Goal: Information Seeking & Learning: Check status

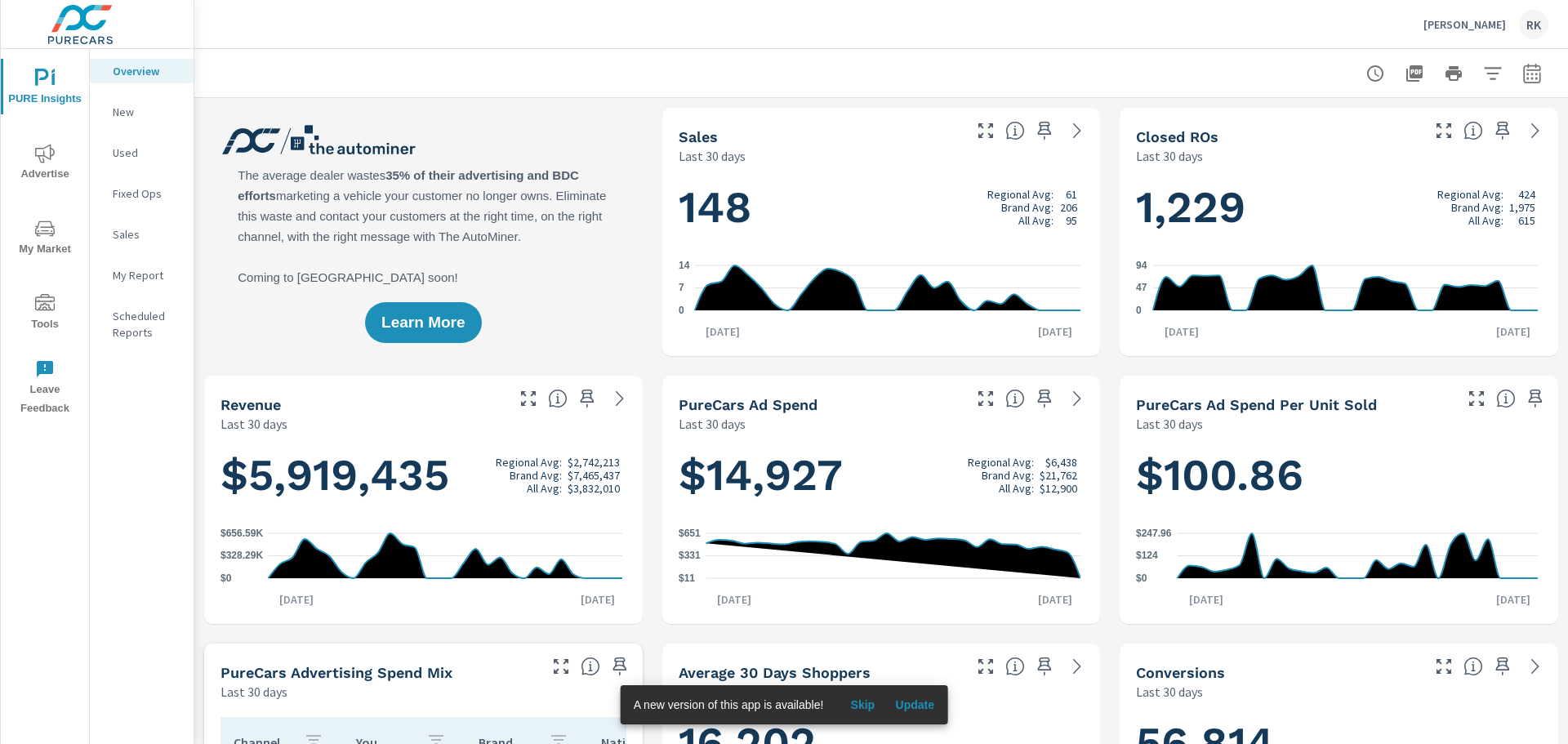
scroll to position [1, 0]
click at [39, 164] on span "Advertise" at bounding box center [44, 164] width 78 height 40
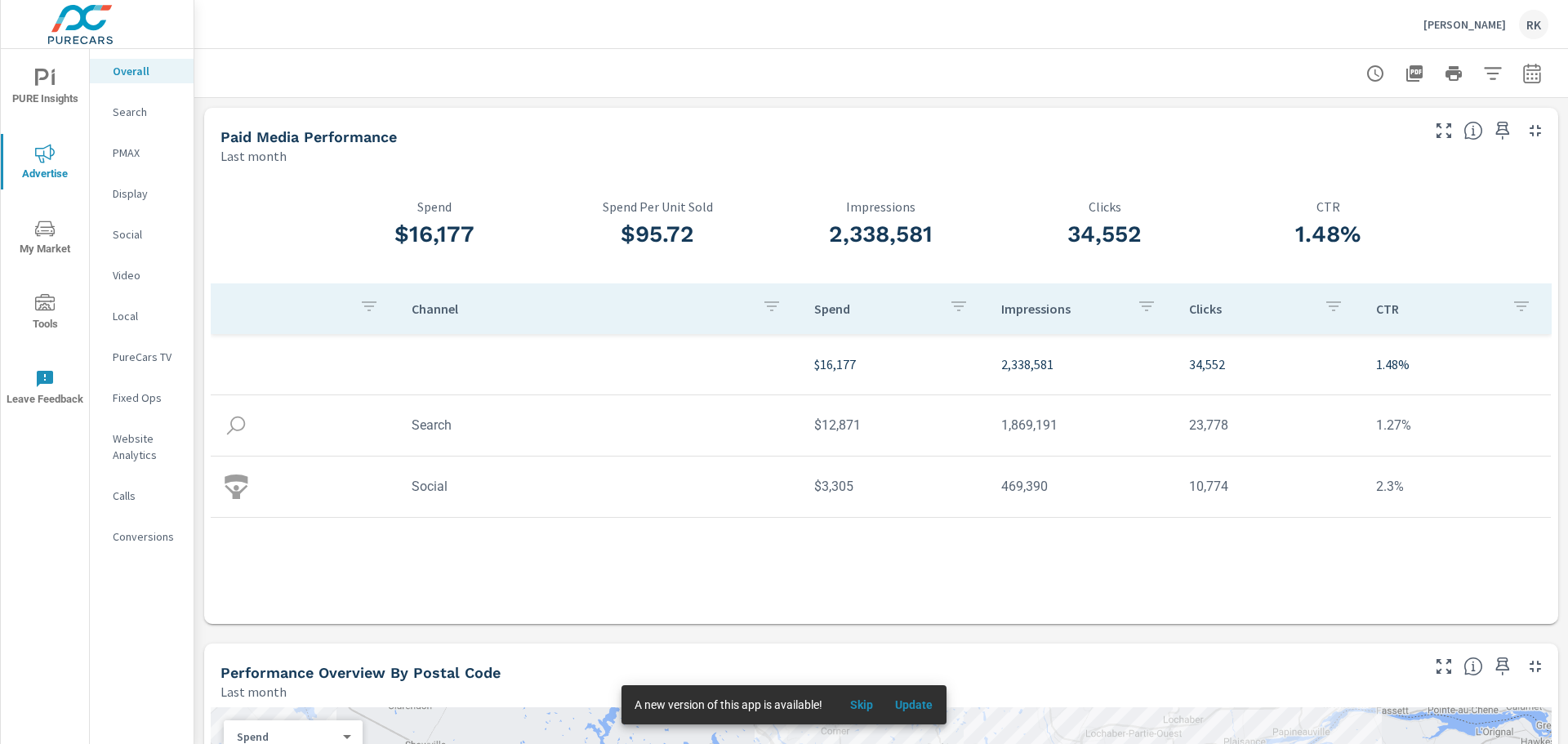
click at [137, 536] on p "Conversions" at bounding box center [147, 536] width 68 height 16
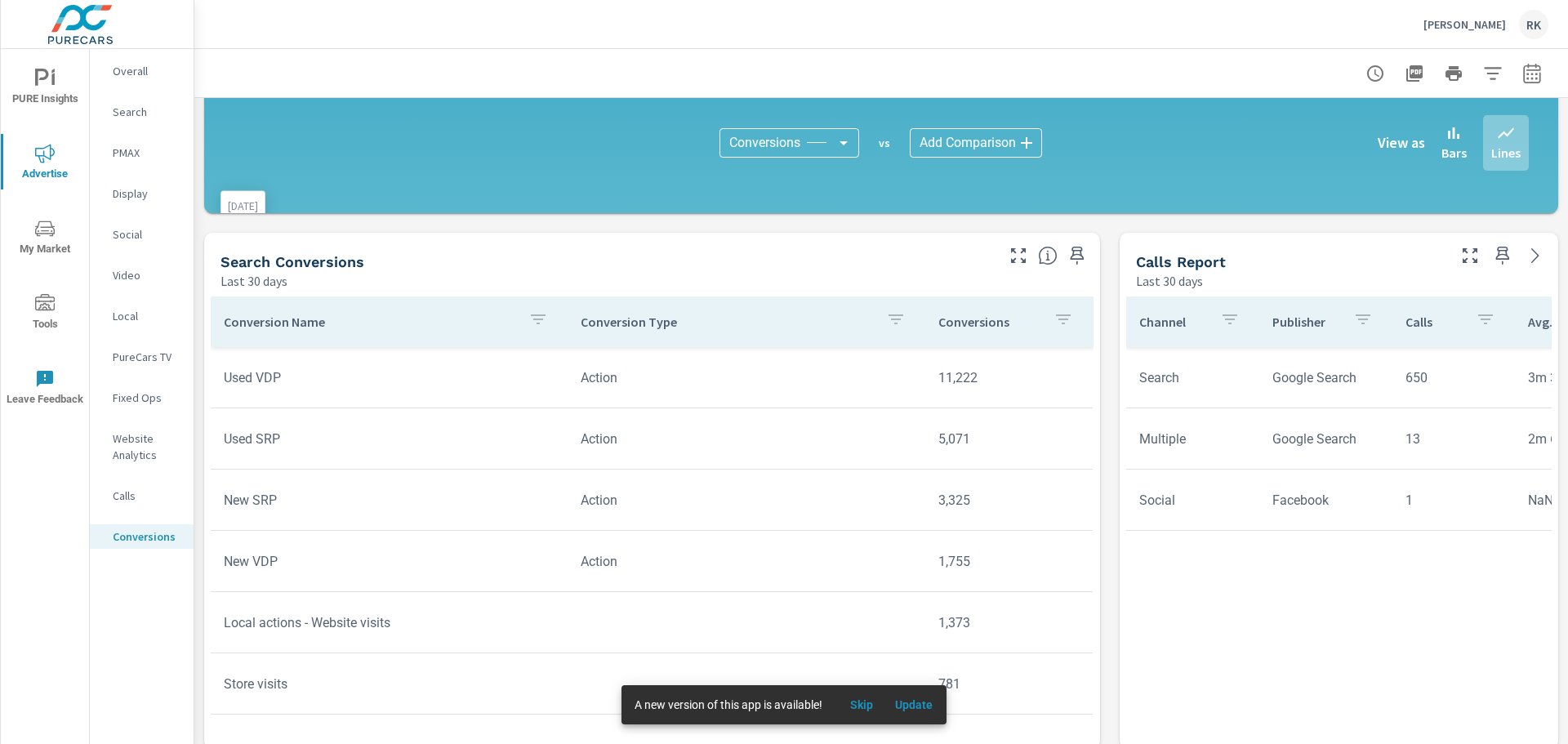
scroll to position [653, 0]
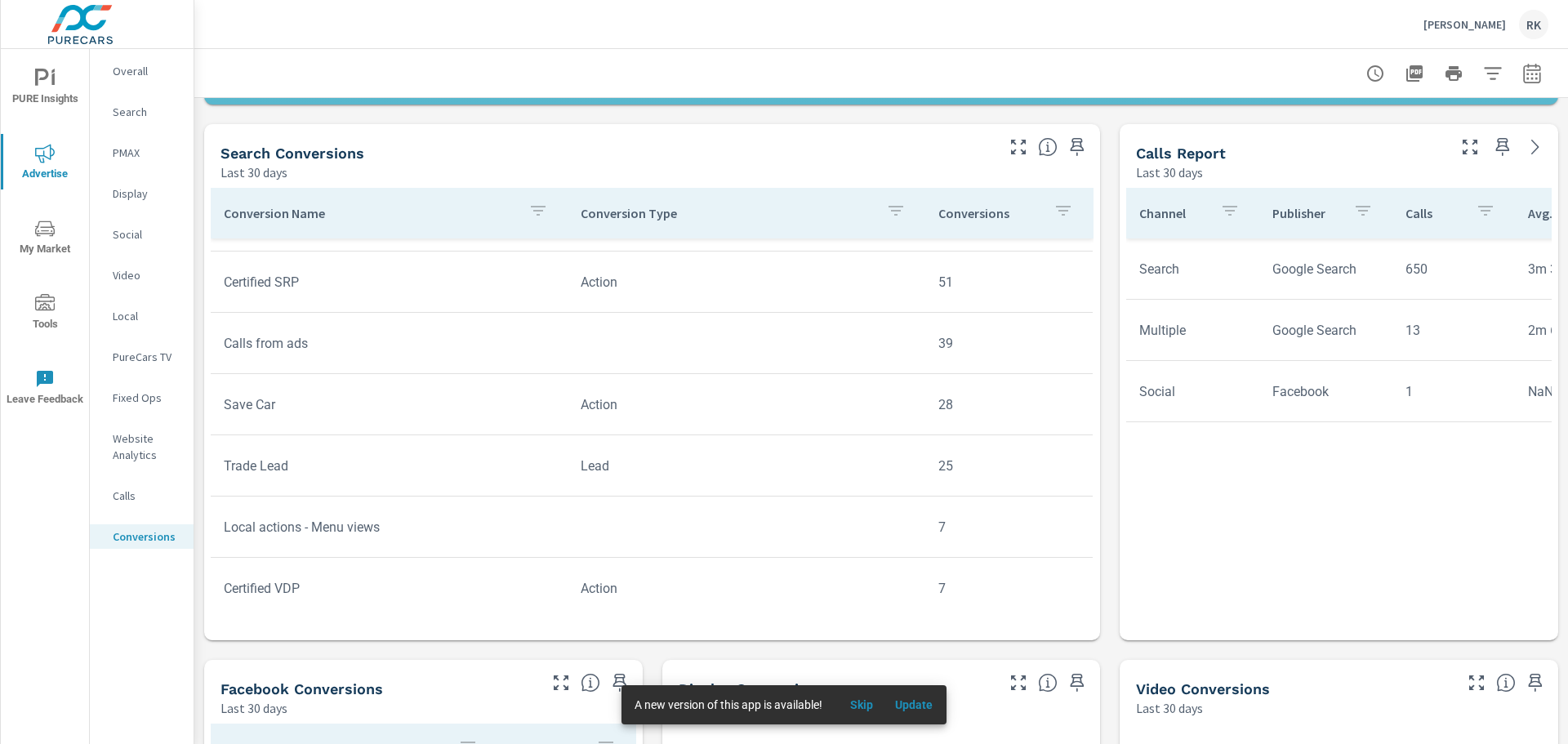
scroll to position [916, 0]
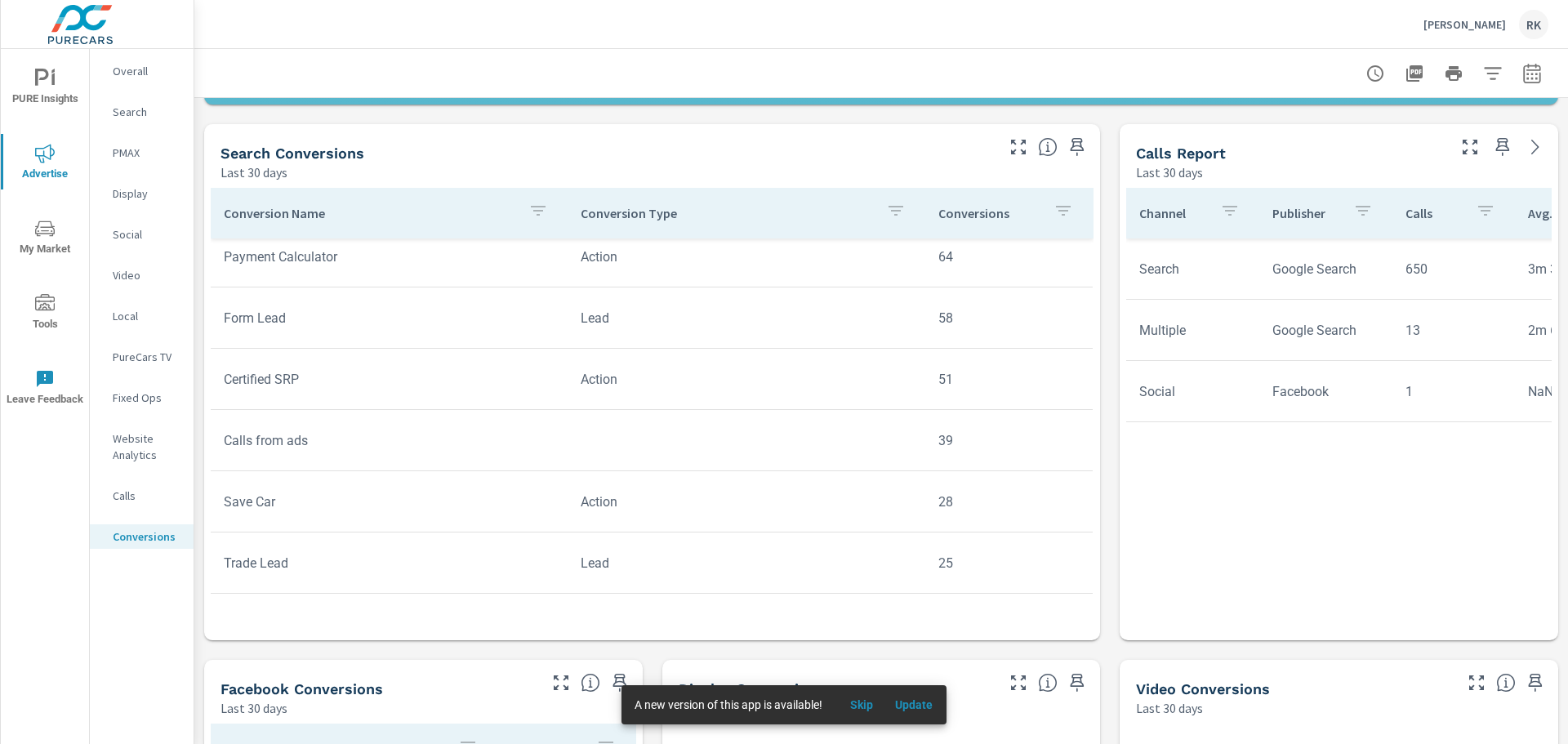
scroll to position [754, 0]
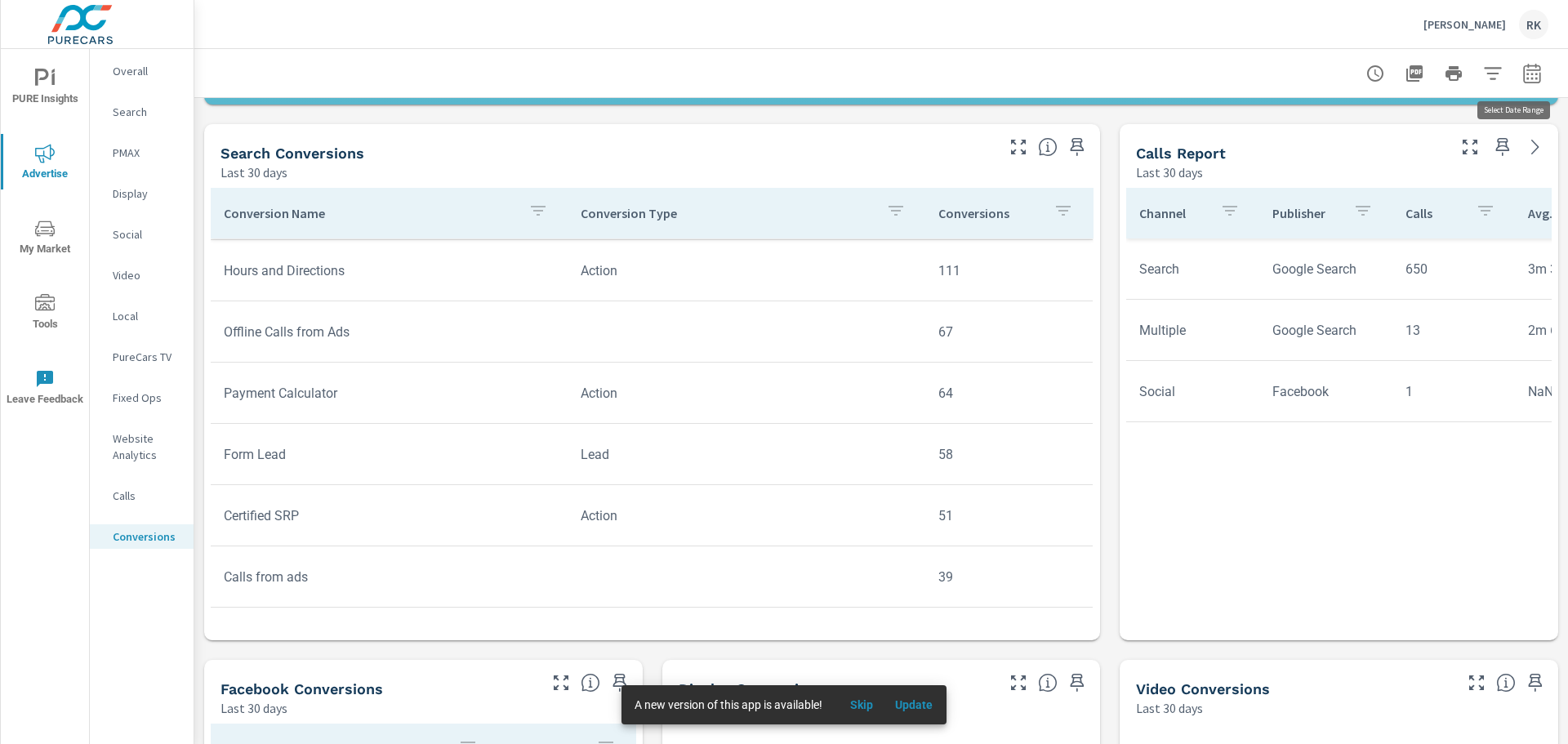
click at [1527, 73] on icon "button" at bounding box center [1532, 76] width 11 height 6
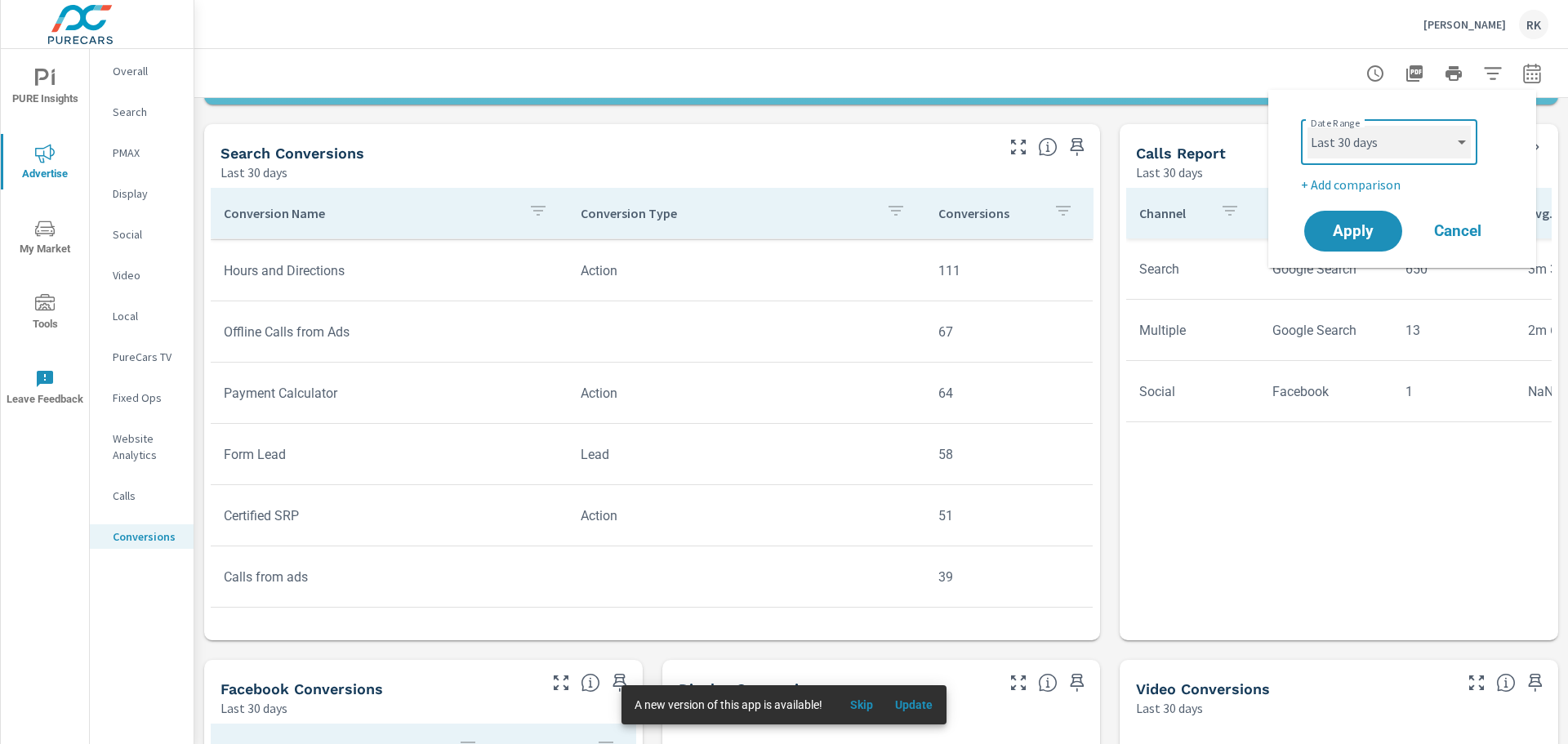
click at [1431, 142] on select "Custom [DATE] Last week Last 7 days Last 14 days Last 30 days Last 45 days Last…" at bounding box center [1389, 141] width 164 height 33
click at [1307, 125] on select "Custom [DATE] Last week Last 7 days Last 14 days Last 30 days Last 45 days Last…" at bounding box center [1389, 141] width 164 height 33
select select "Last month"
click at [1356, 225] on span "Apply" at bounding box center [1353, 231] width 67 height 15
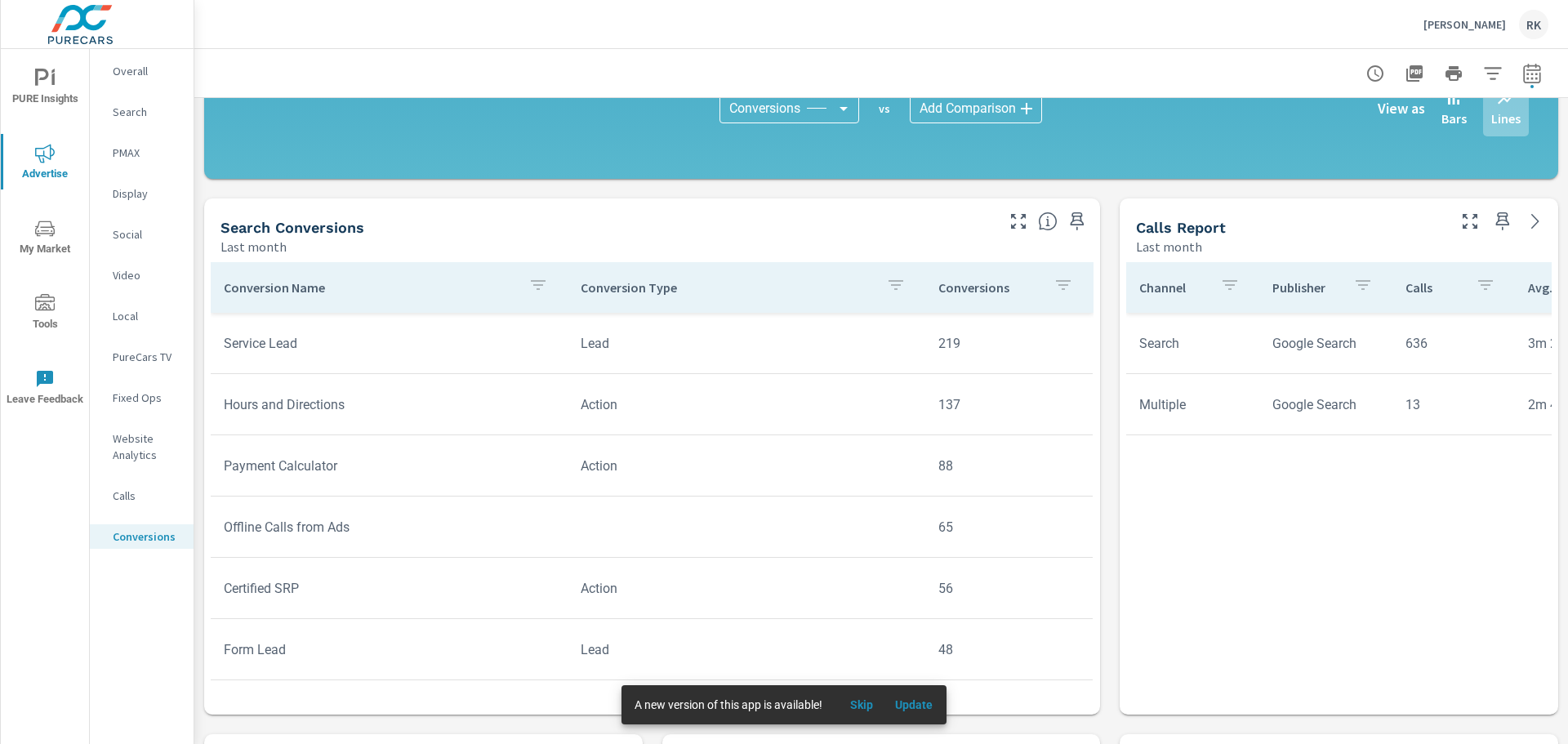
scroll to position [653, 0]
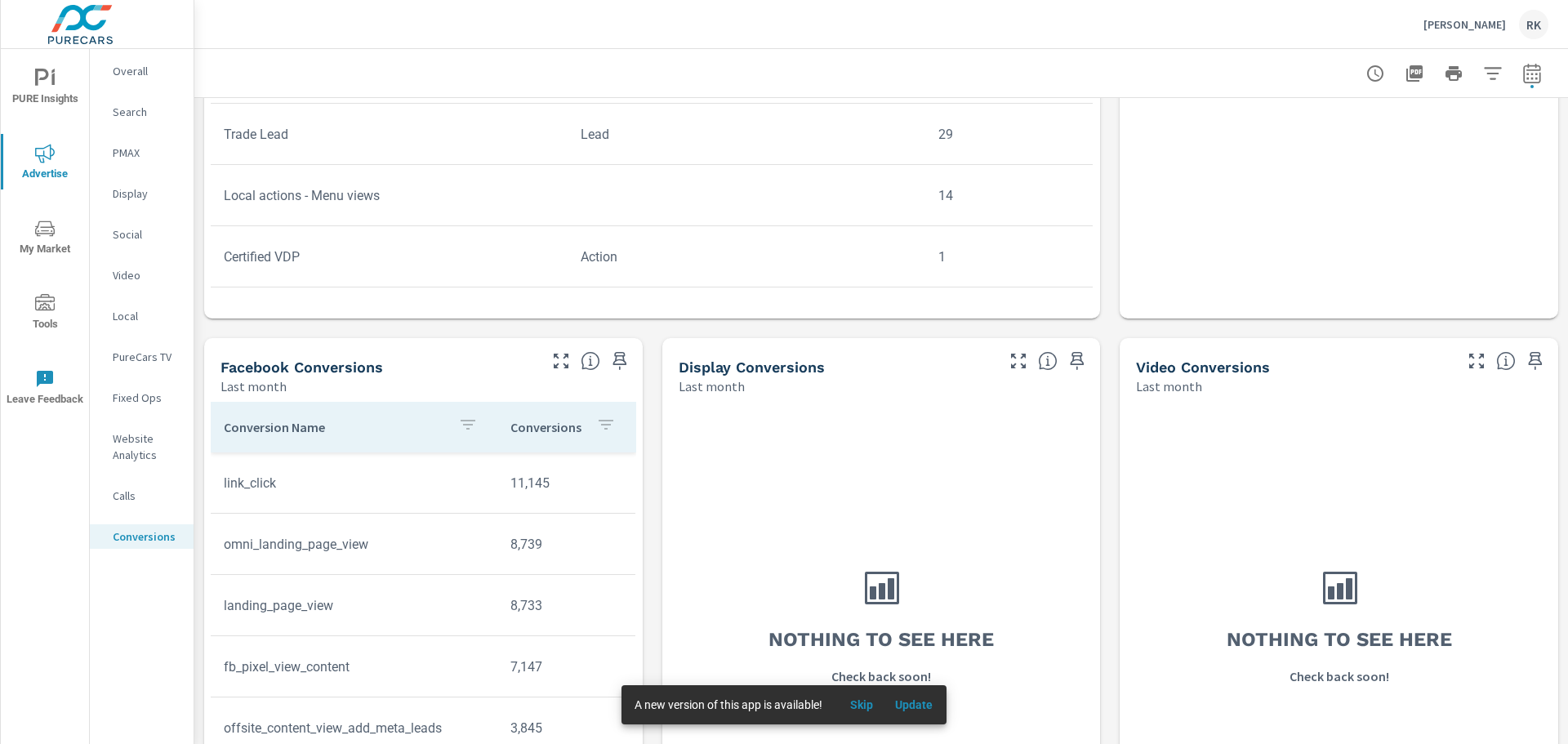
scroll to position [980, 0]
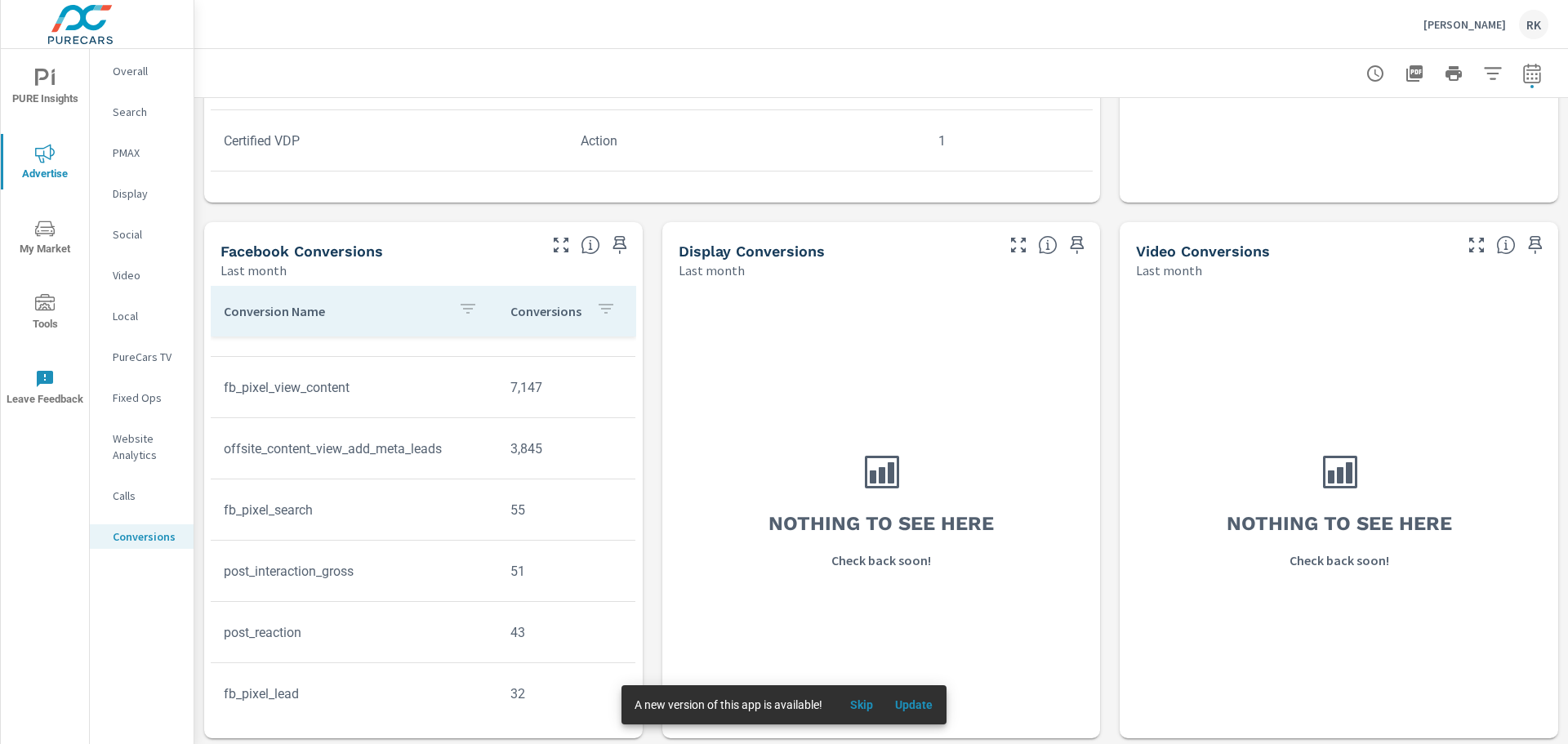
scroll to position [1095, 0]
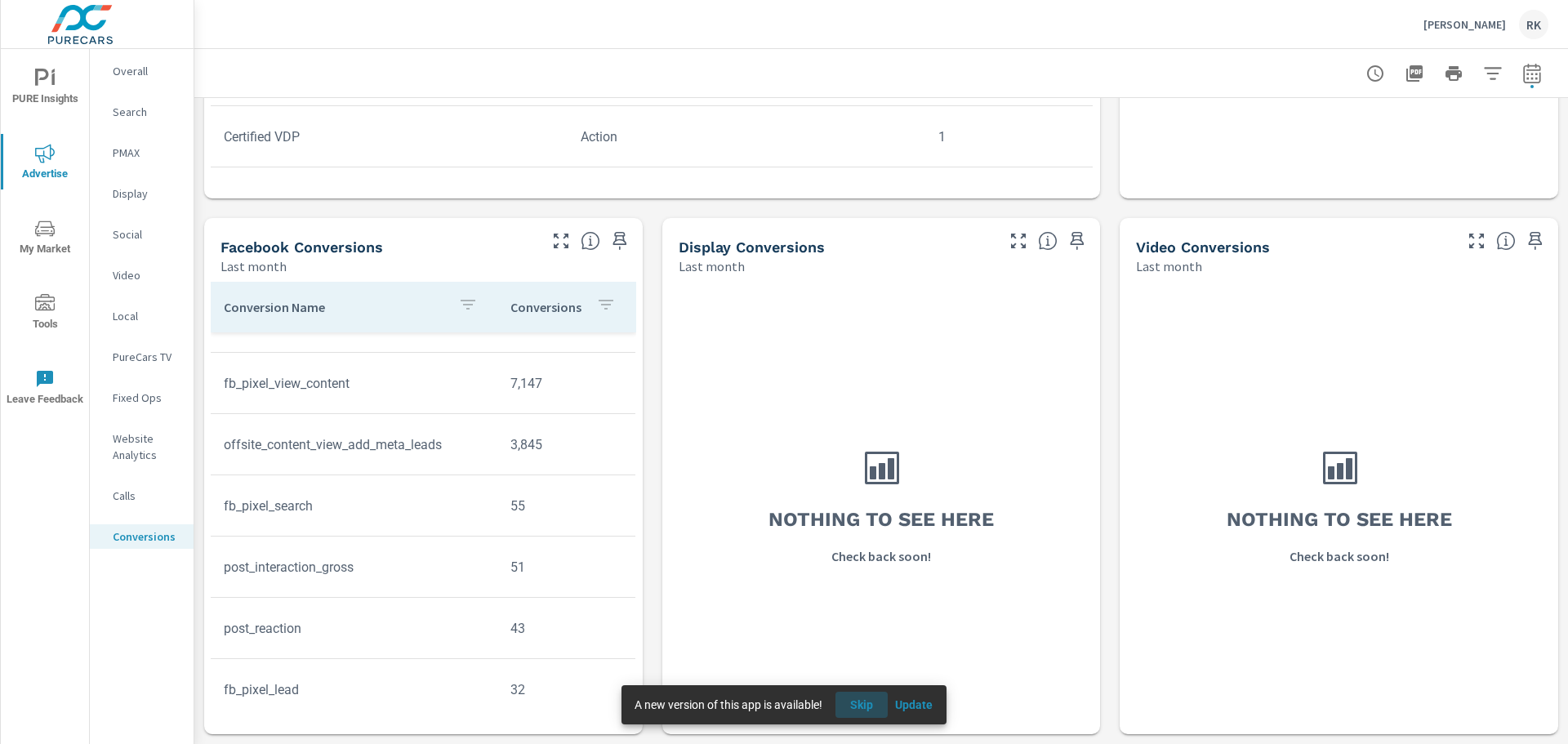
click at [861, 705] on span "Skip" at bounding box center [862, 704] width 39 height 15
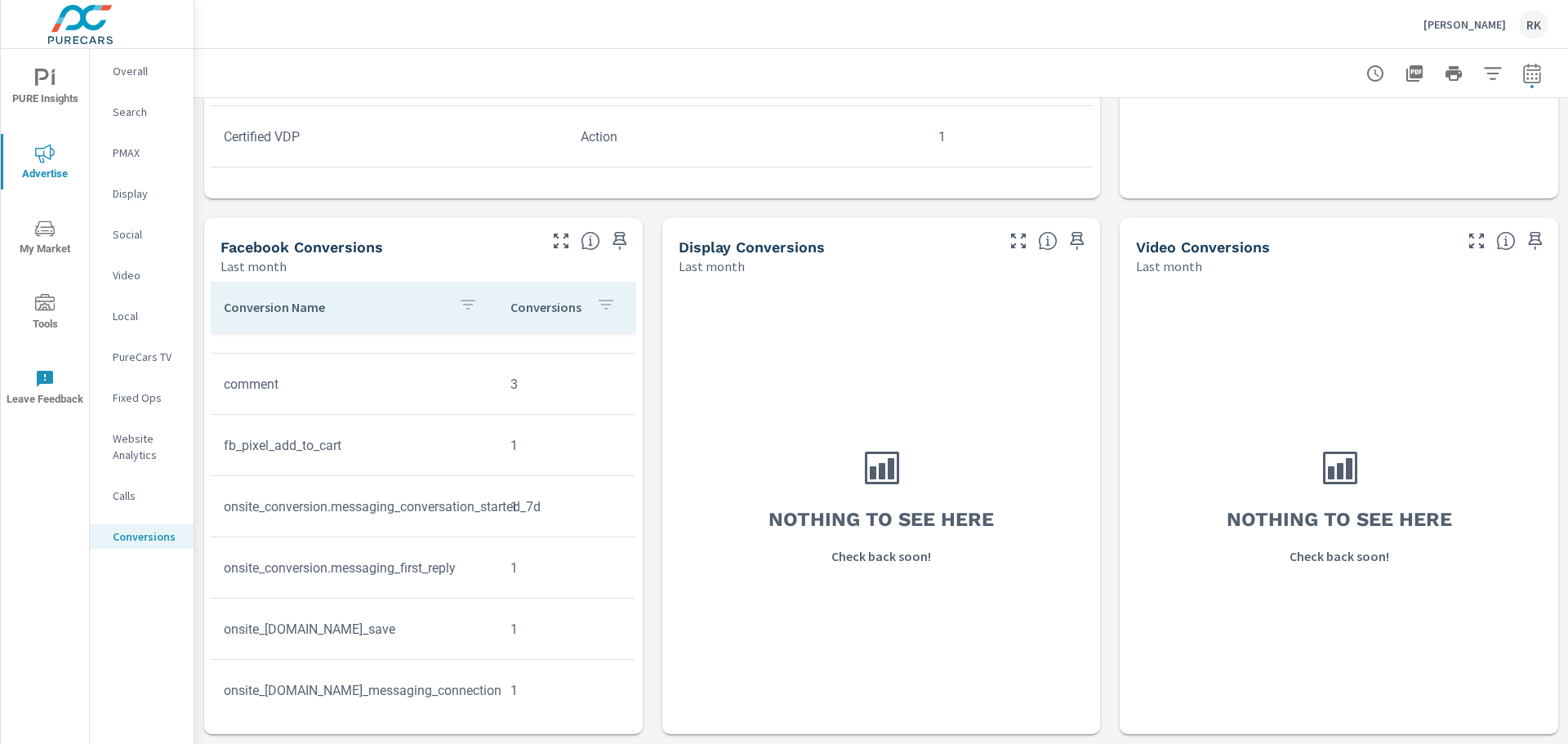
scroll to position [856, 0]
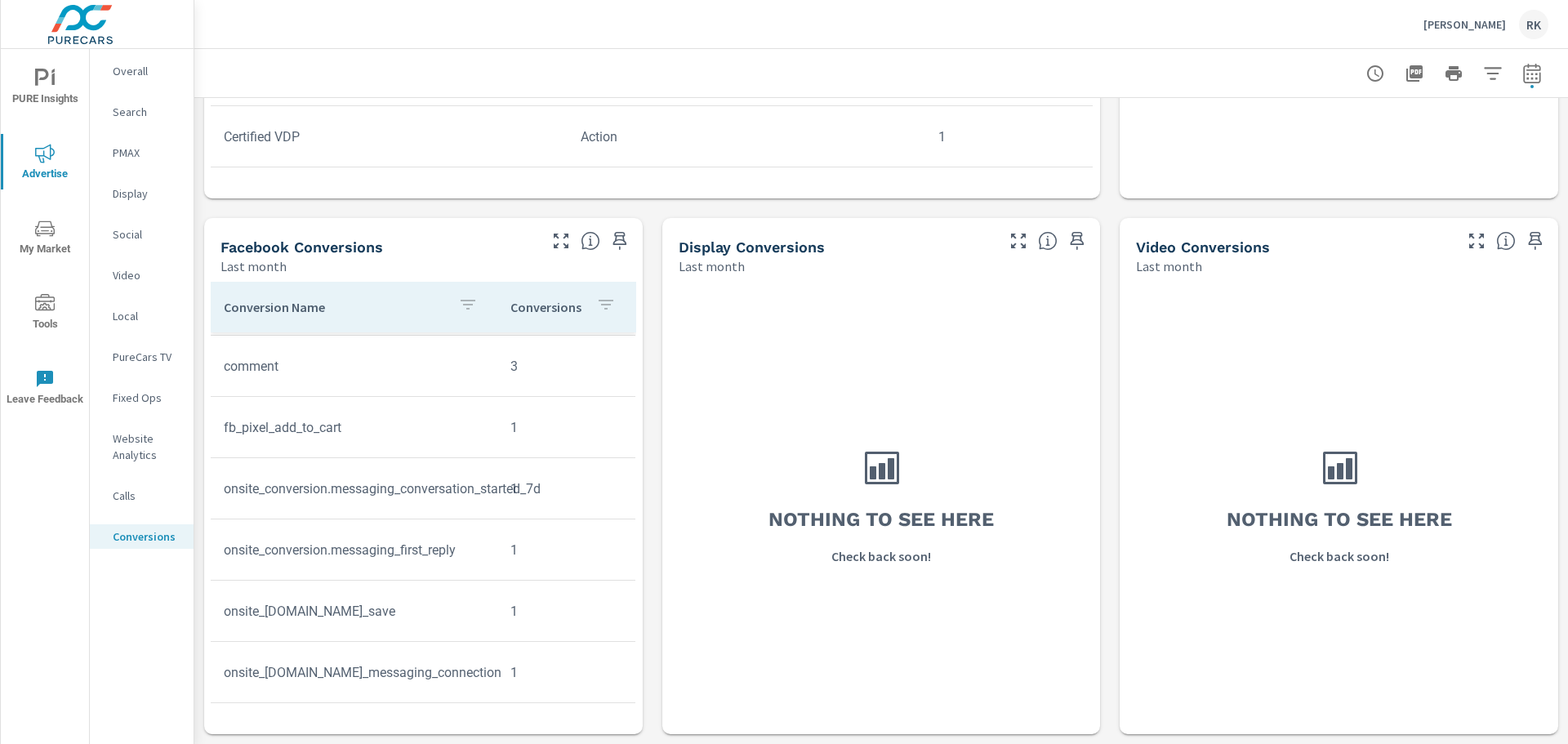
click at [347, 608] on td "onsite_[DOMAIN_NAME]_save" at bounding box center [354, 611] width 286 height 42
click at [357, 680] on td "onsite_[DOMAIN_NAME]_messaging_connection" at bounding box center [354, 672] width 286 height 42
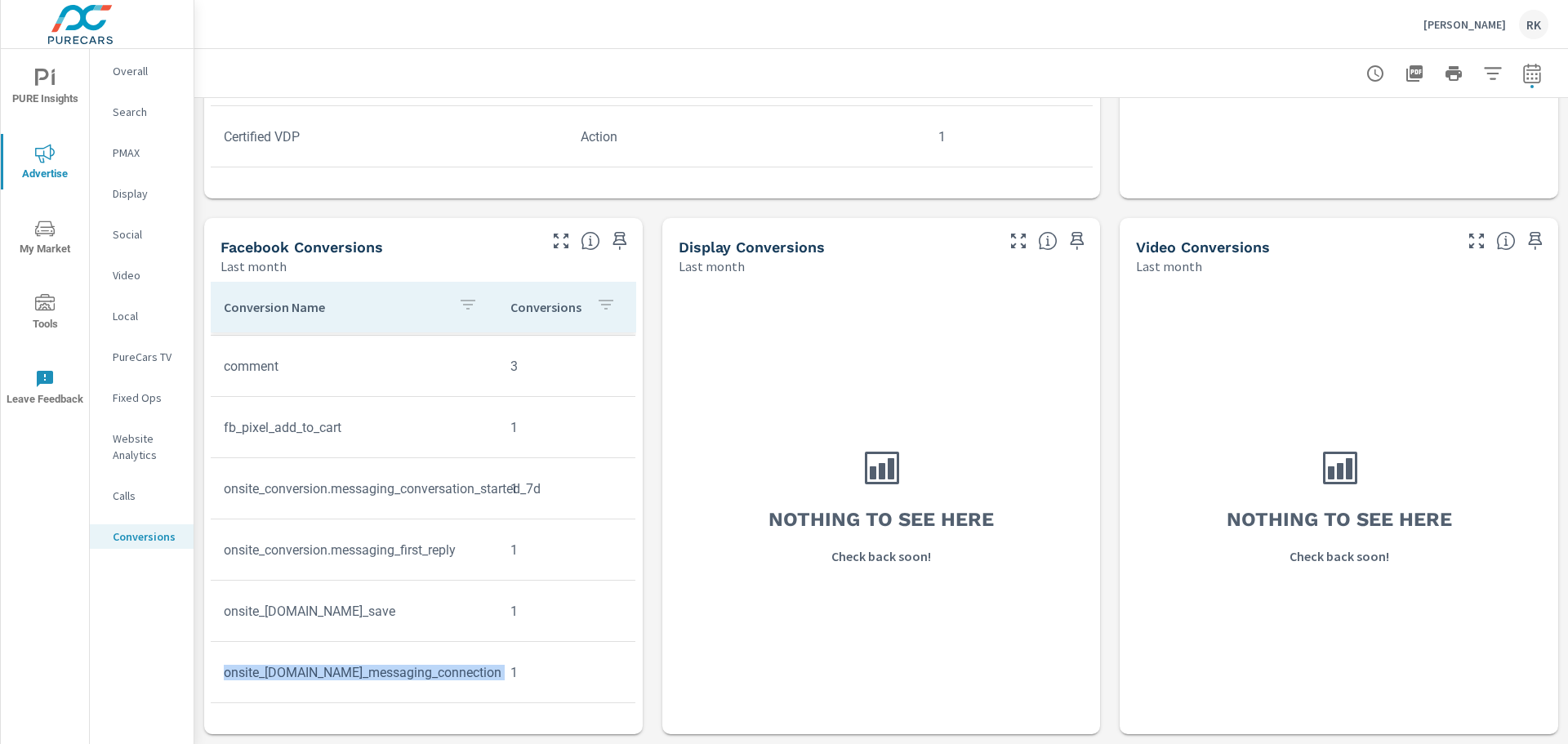
click at [357, 680] on td "onsite_[DOMAIN_NAME]_messaging_connection" at bounding box center [354, 672] width 286 height 42
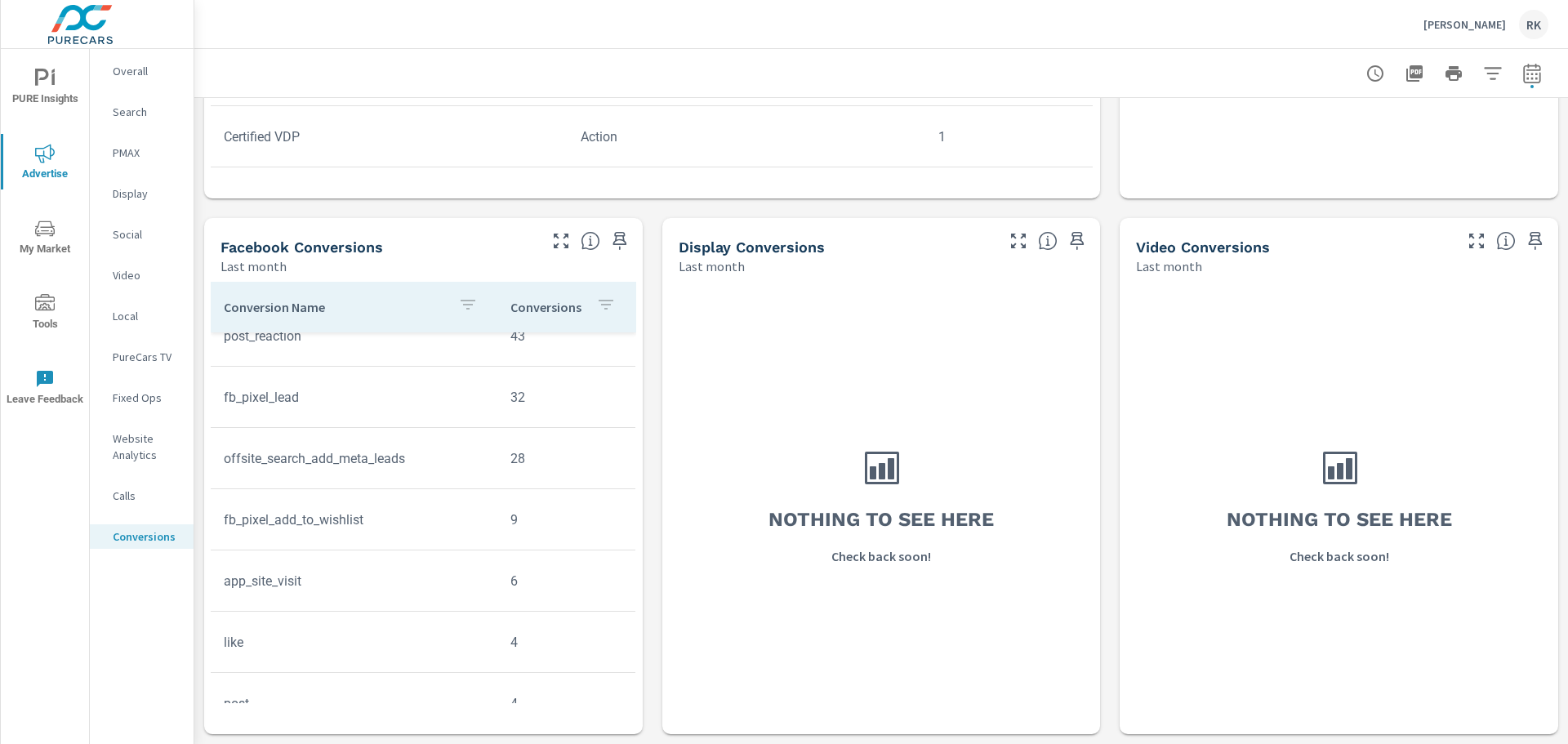
scroll to position [447, 0]
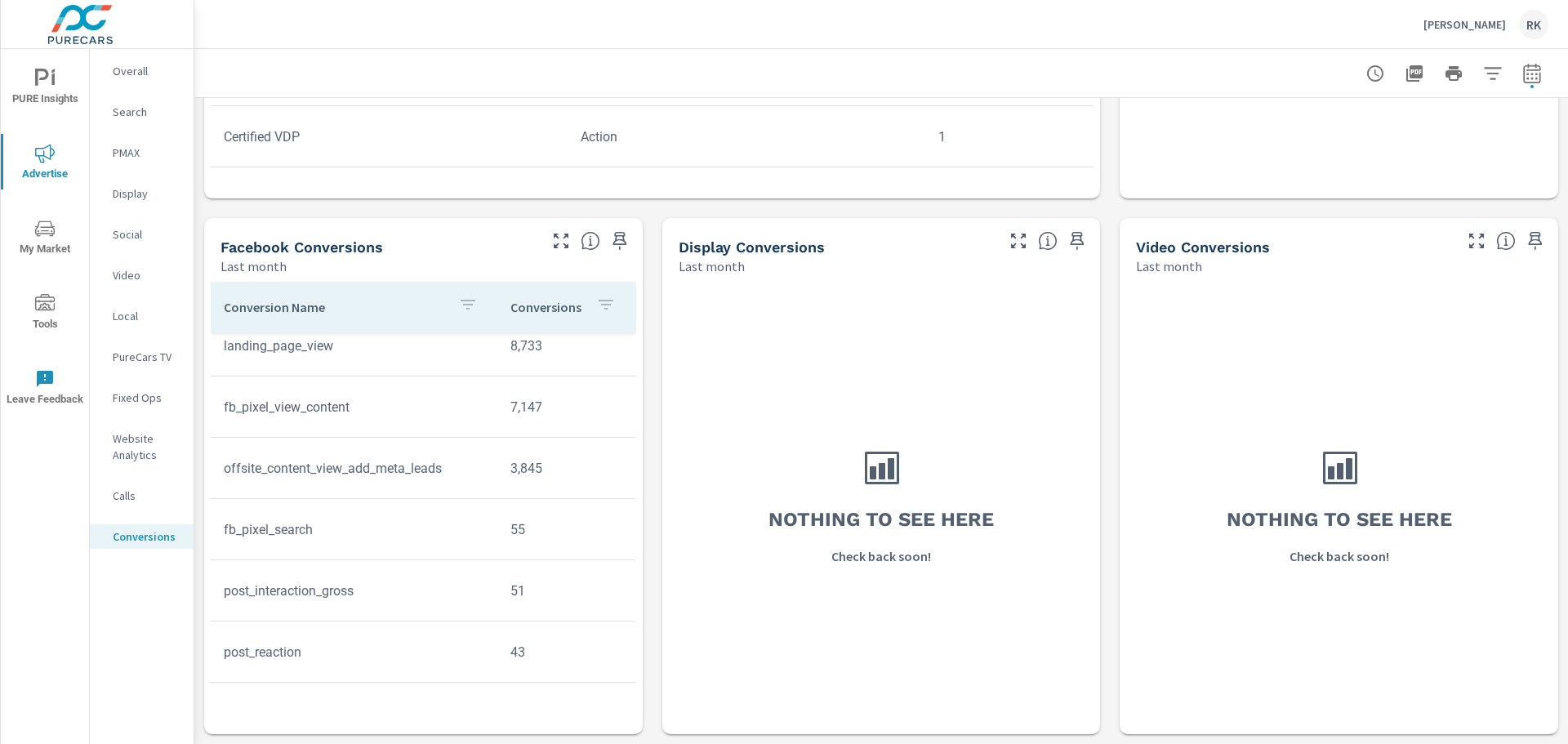
scroll to position [121, 0]
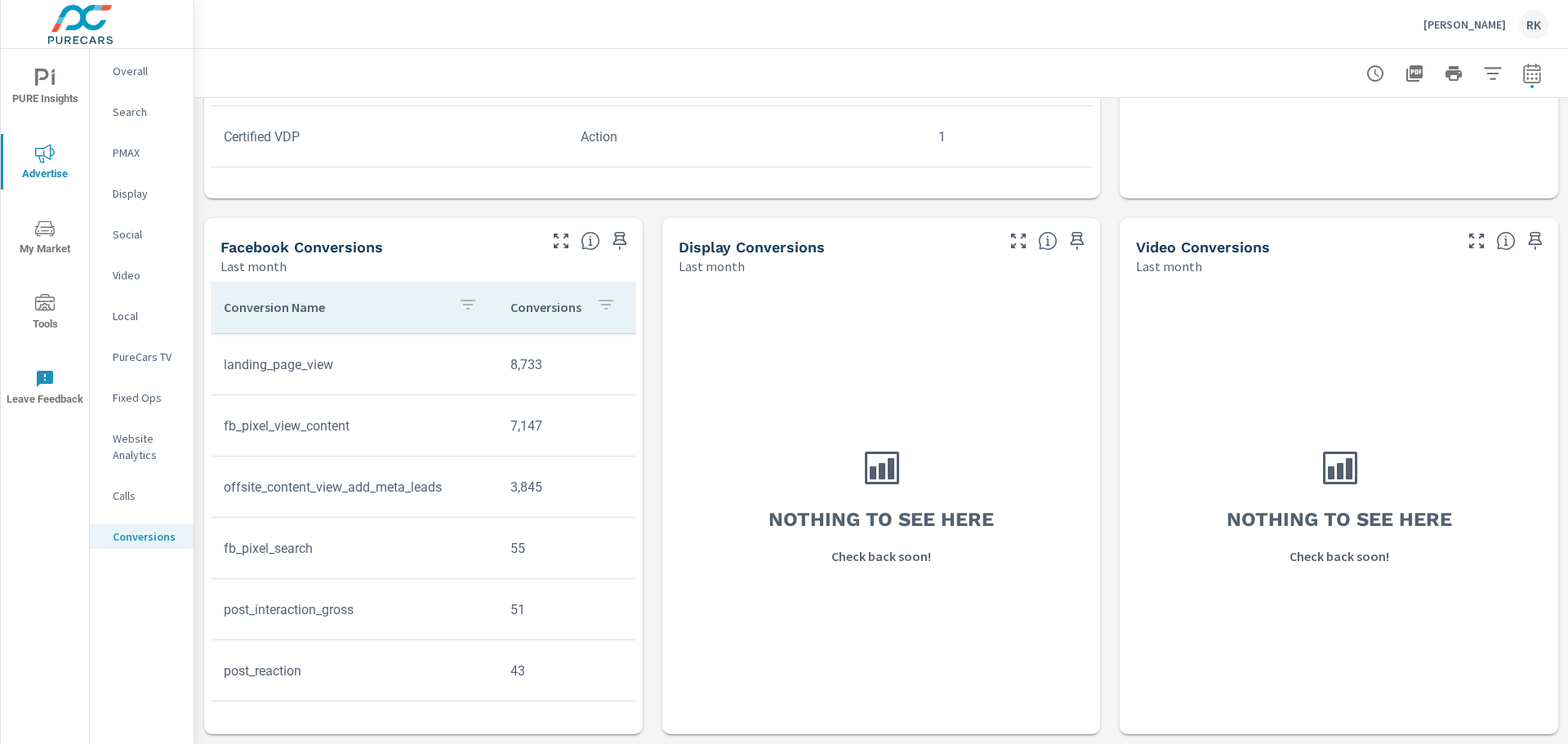
click at [123, 159] on p "PMAX" at bounding box center [147, 153] width 68 height 16
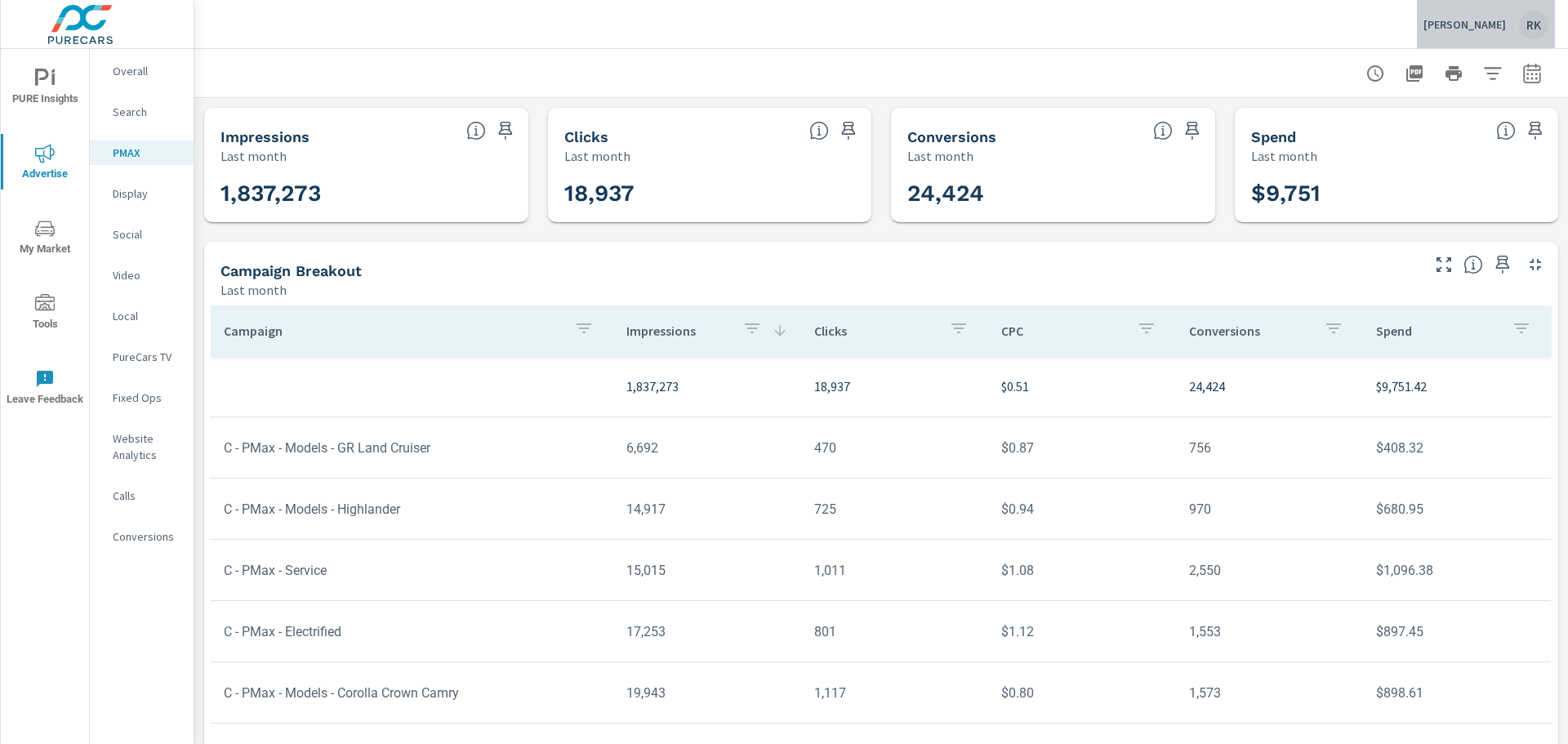
click at [1464, 24] on p "[PERSON_NAME]" at bounding box center [1465, 24] width 83 height 15
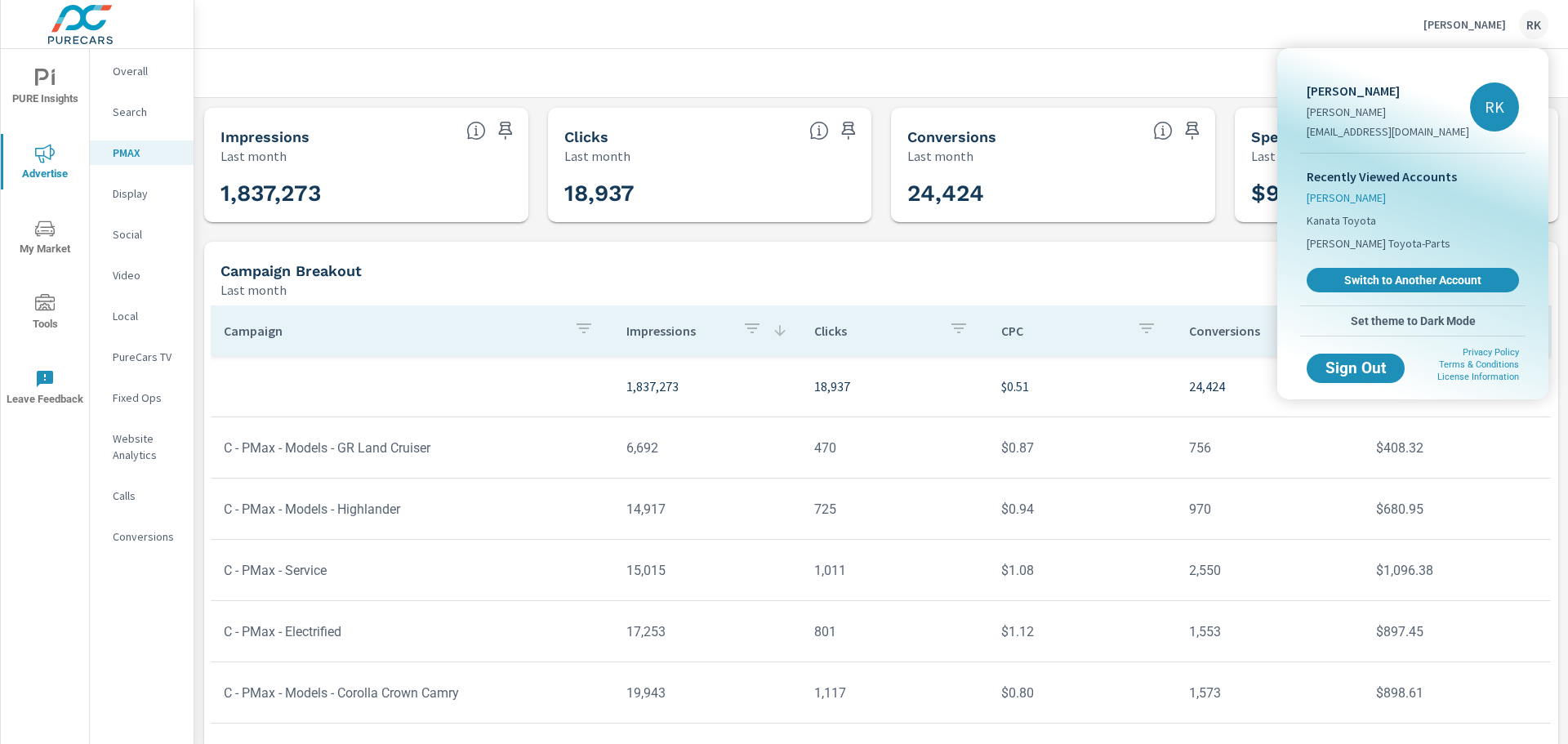
click at [1370, 196] on span "[PERSON_NAME]" at bounding box center [1347, 197] width 79 height 16
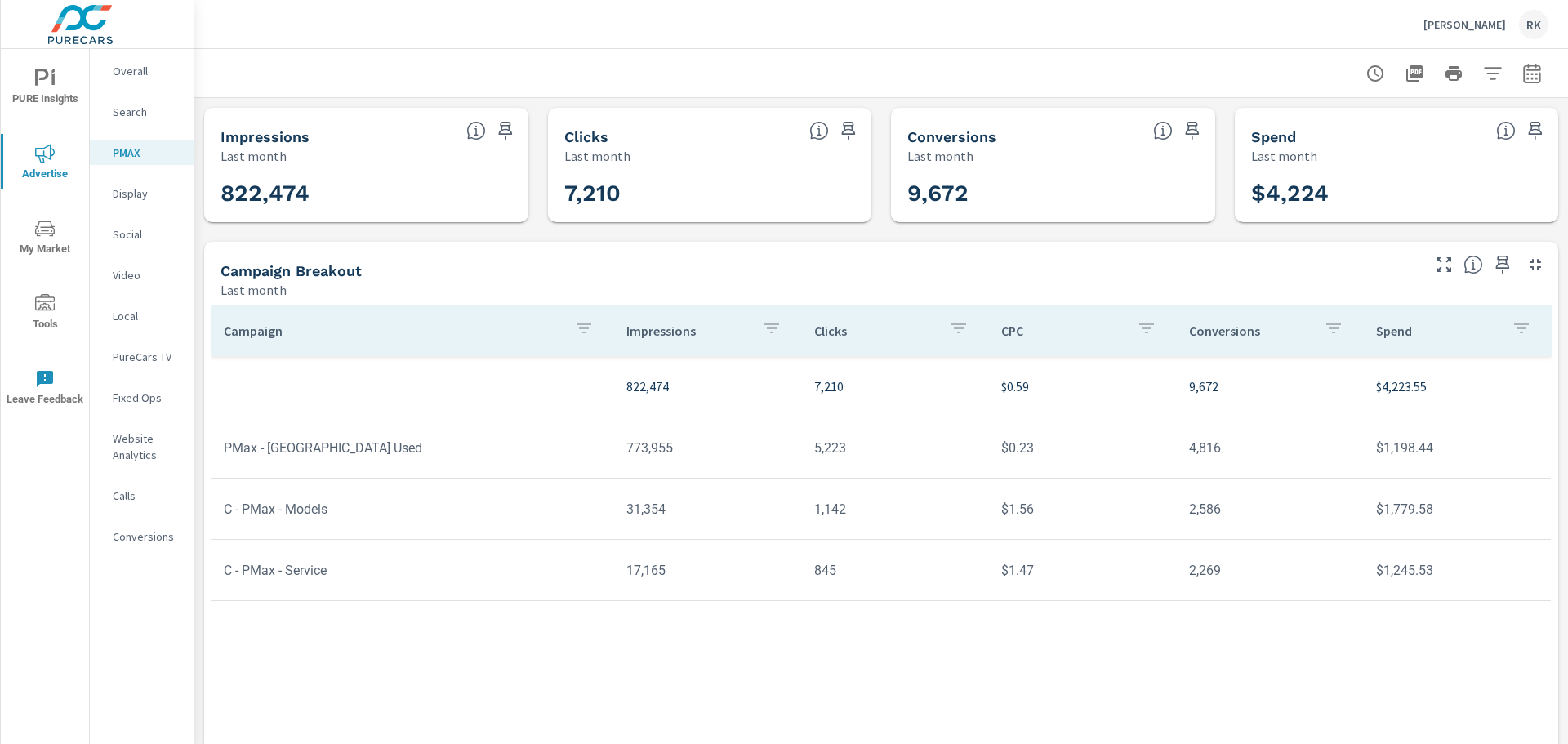
click at [652, 450] on td "773,955" at bounding box center [707, 447] width 188 height 42
click at [823, 456] on td "5,223" at bounding box center [895, 447] width 188 height 42
click at [1464, 23] on p "[PERSON_NAME]" at bounding box center [1465, 24] width 83 height 15
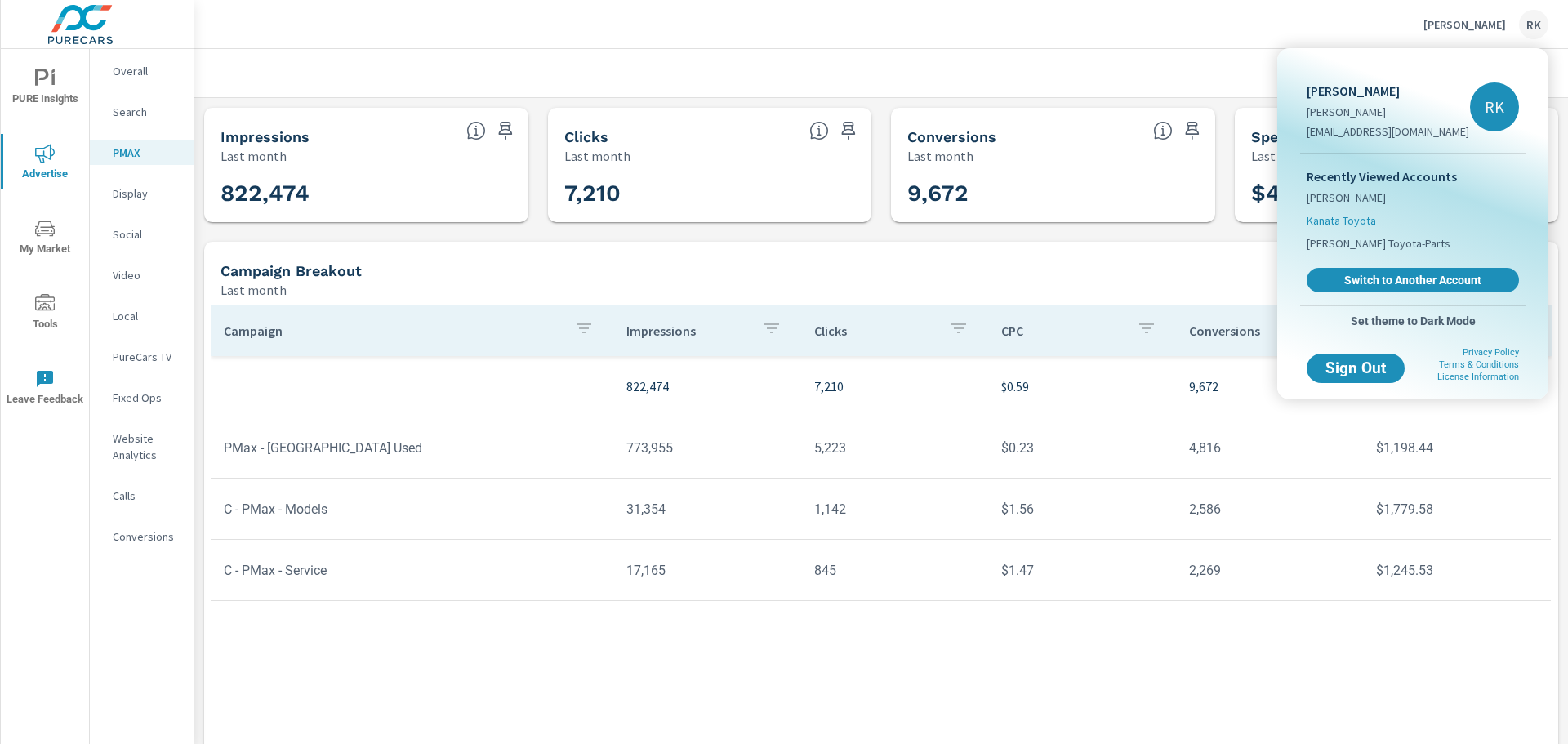
click at [1348, 215] on span "Kanata Toyota" at bounding box center [1342, 220] width 69 height 16
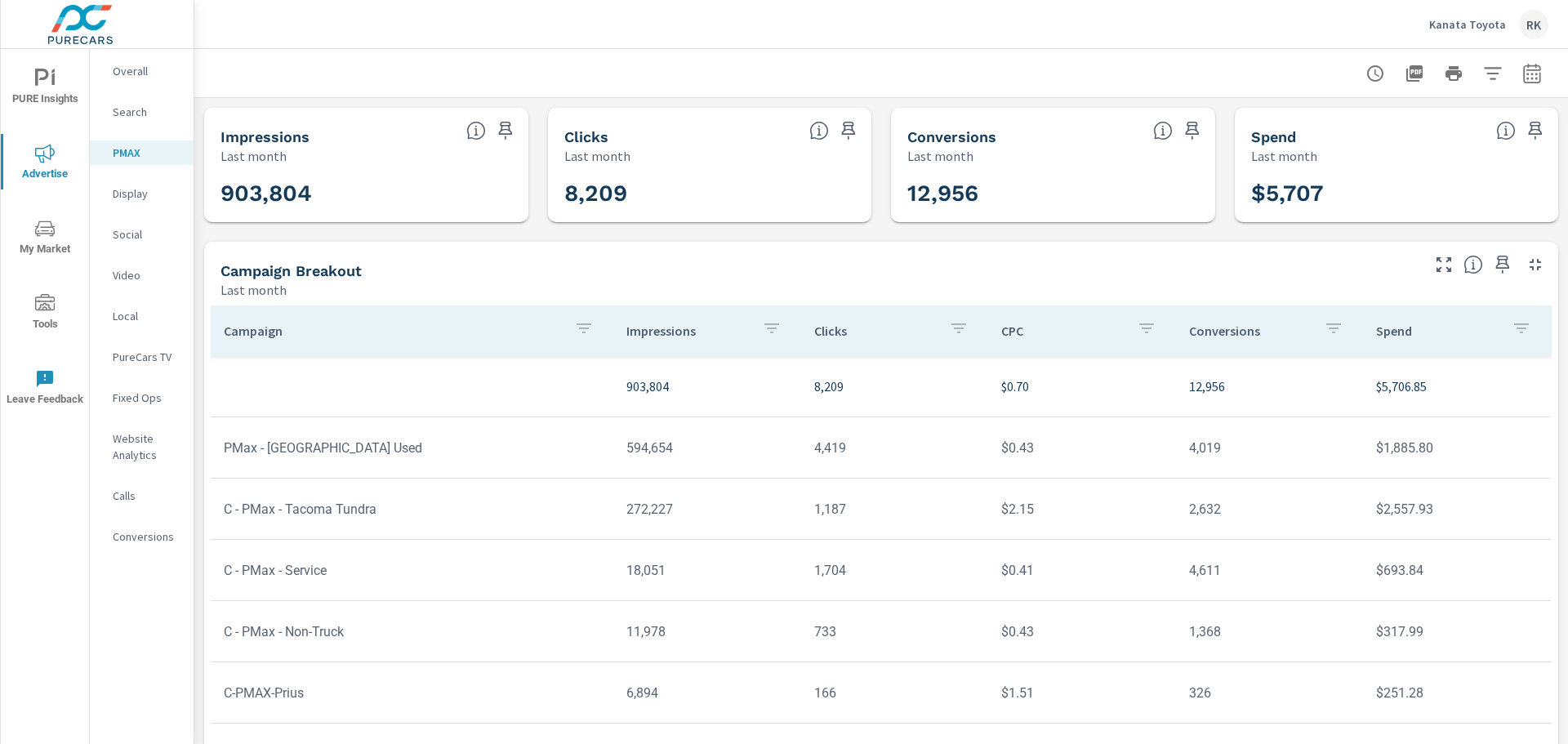
scroll to position [24, 0]
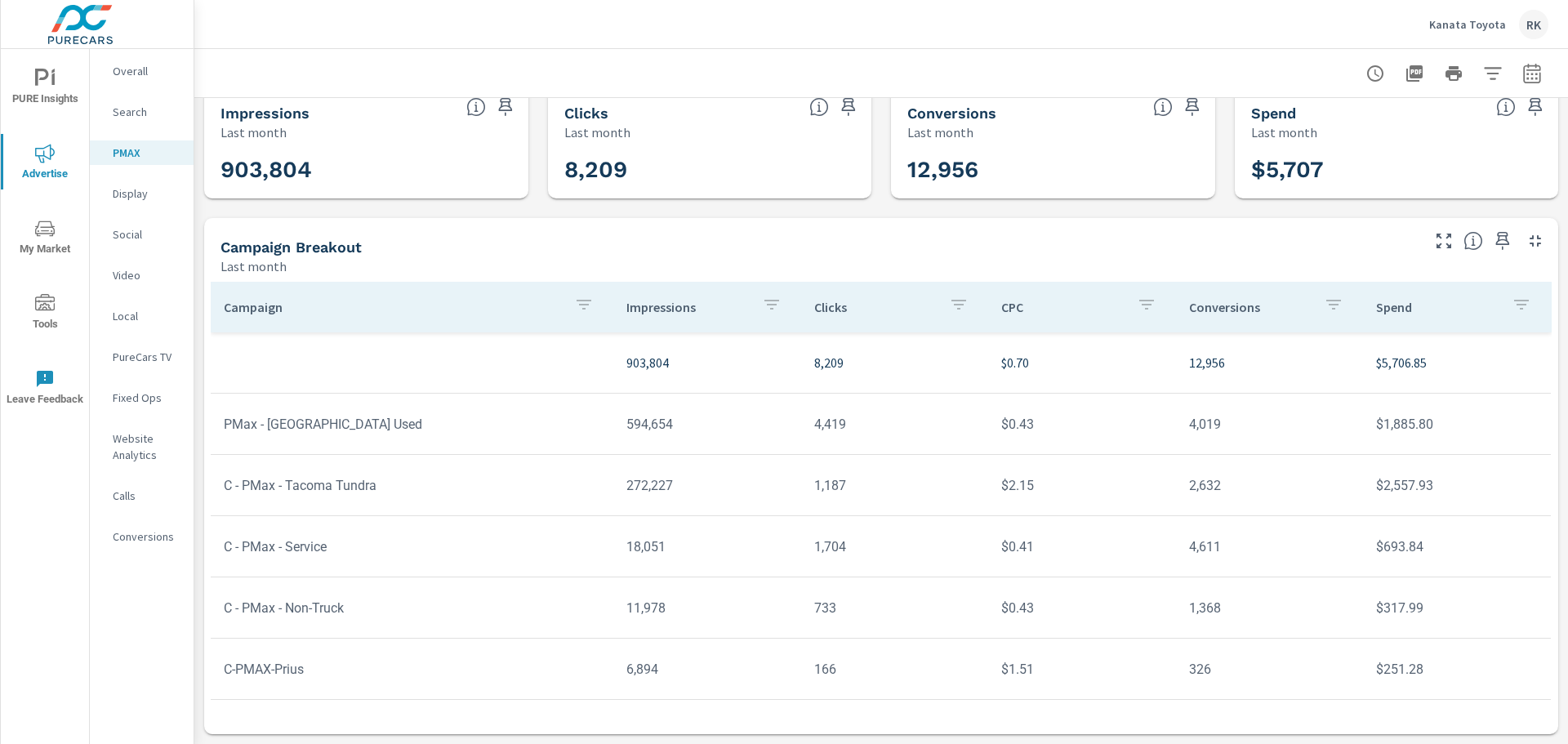
click at [134, 244] on div "Social" at bounding box center [141, 235] width 104 height 25
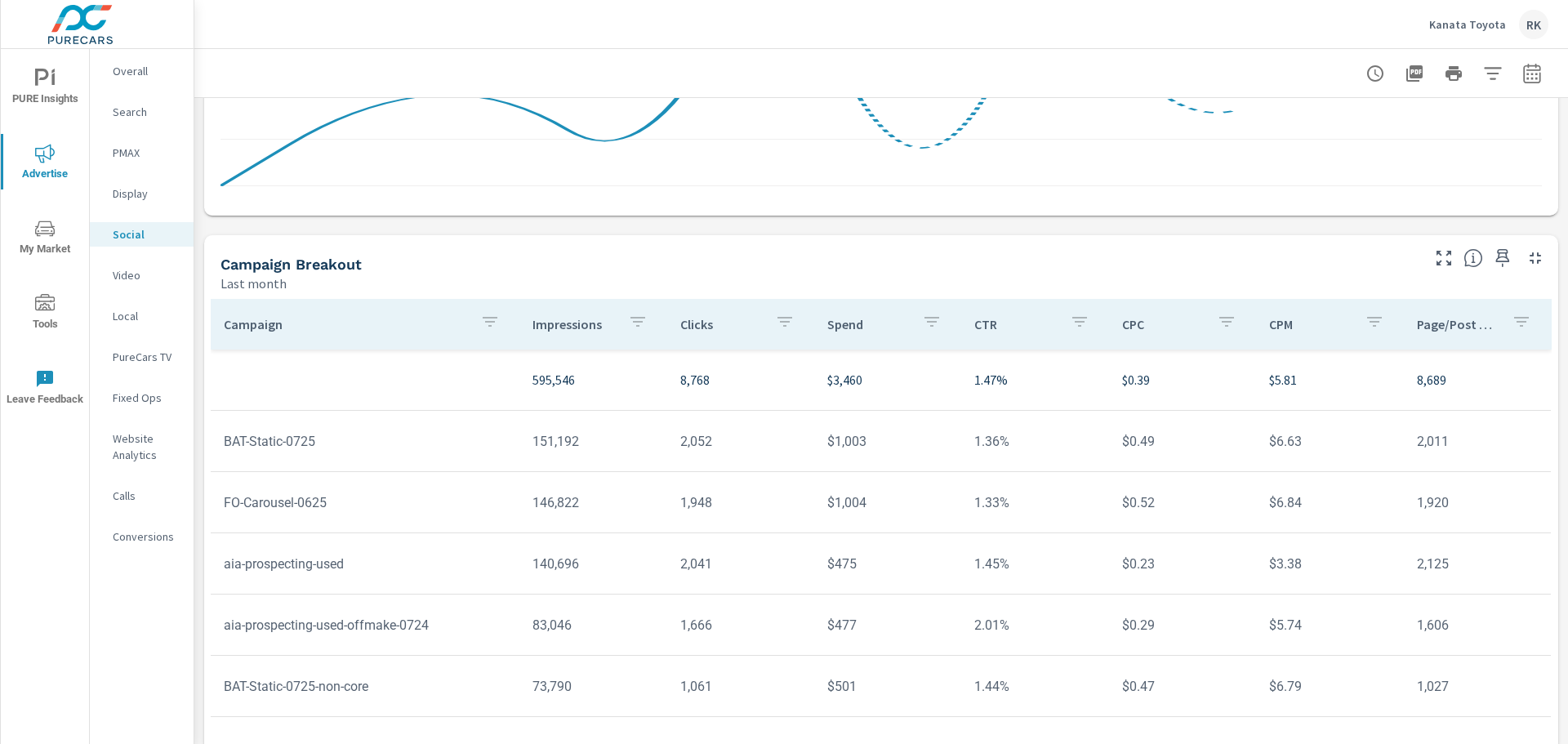
scroll to position [426, 0]
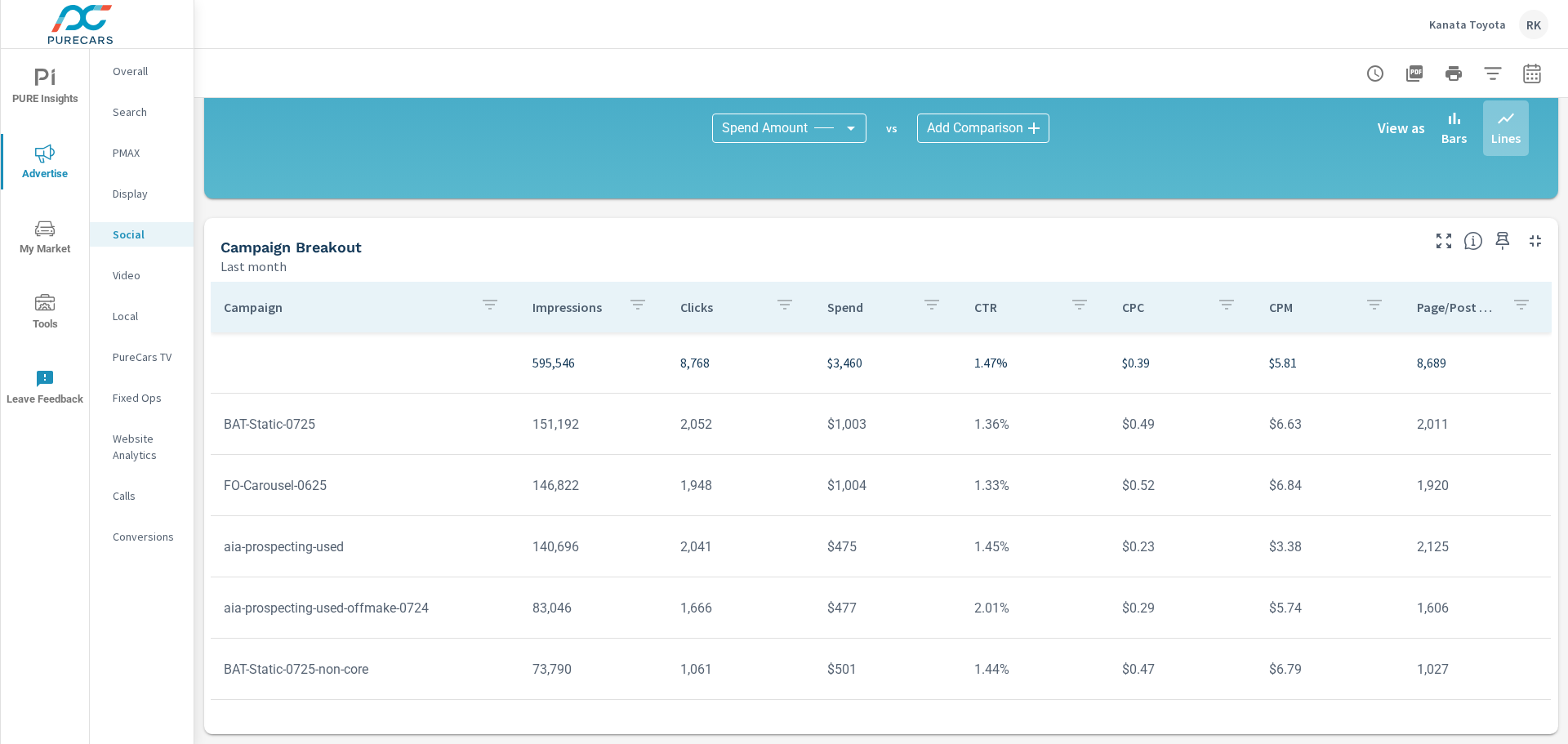
click at [558, 494] on td "146,822" at bounding box center [592, 485] width 147 height 42
click at [590, 489] on td "146,822" at bounding box center [592, 485] width 147 height 42
click at [559, 490] on td "146,822" at bounding box center [592, 485] width 147 height 42
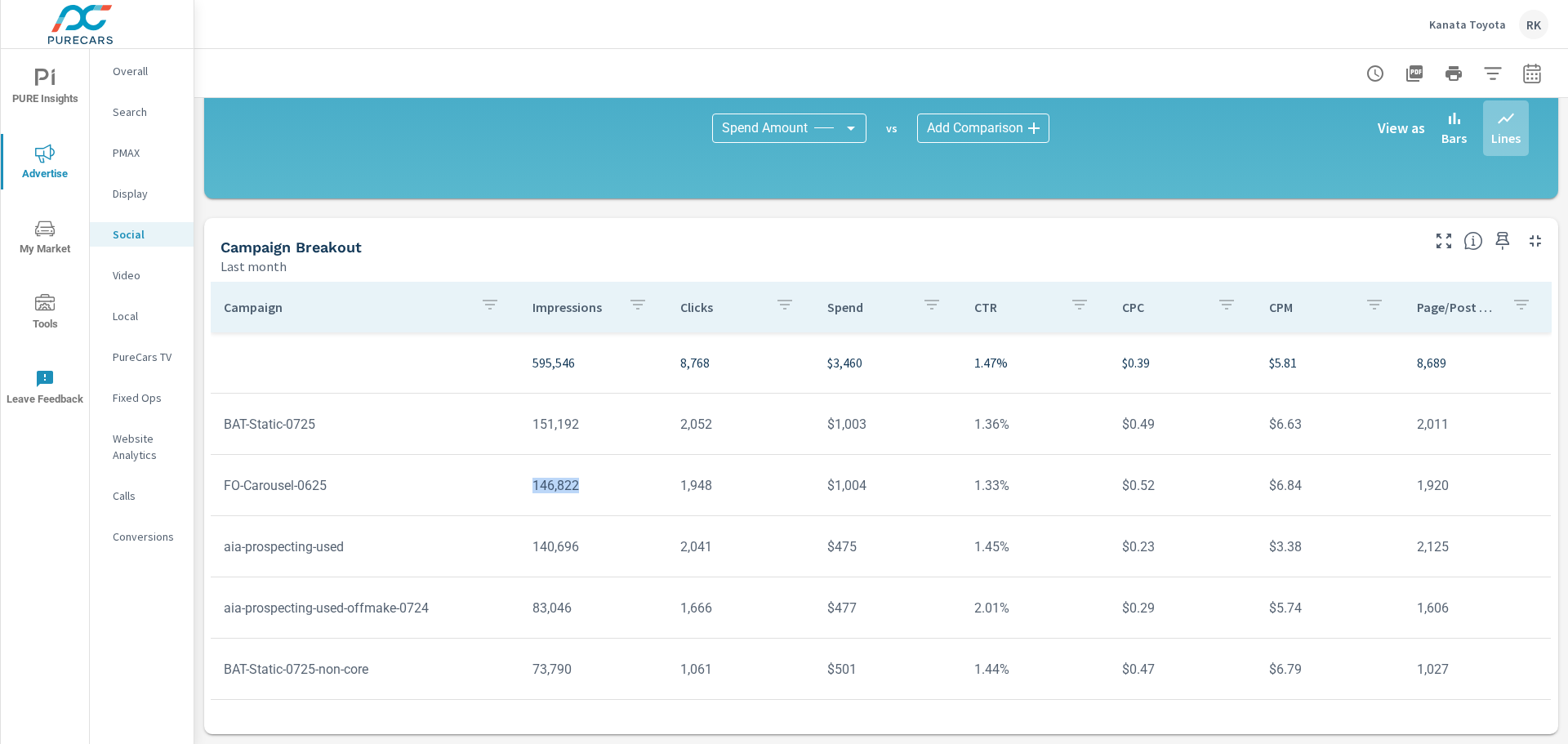
click at [559, 490] on td "146,822" at bounding box center [592, 485] width 147 height 42
click at [560, 490] on td "146,822" at bounding box center [592, 485] width 147 height 42
